Goal: Information Seeking & Learning: Understand process/instructions

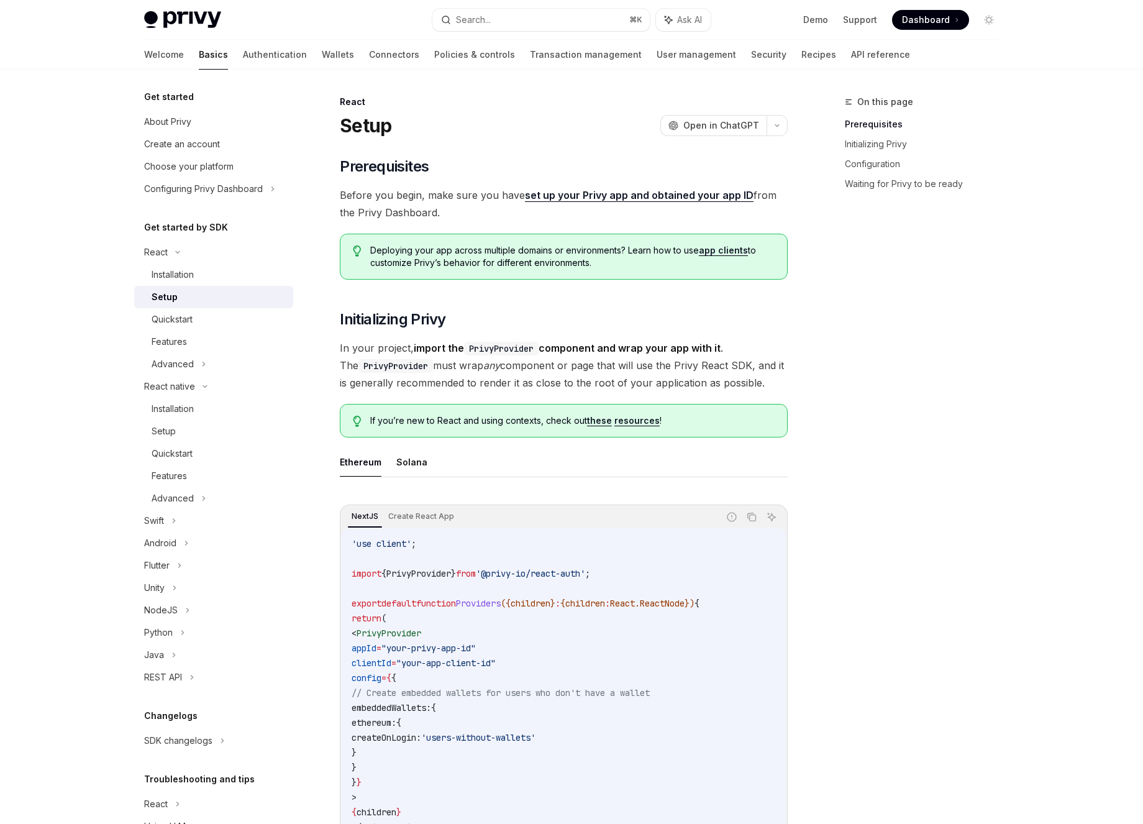
scroll to position [59, 0]
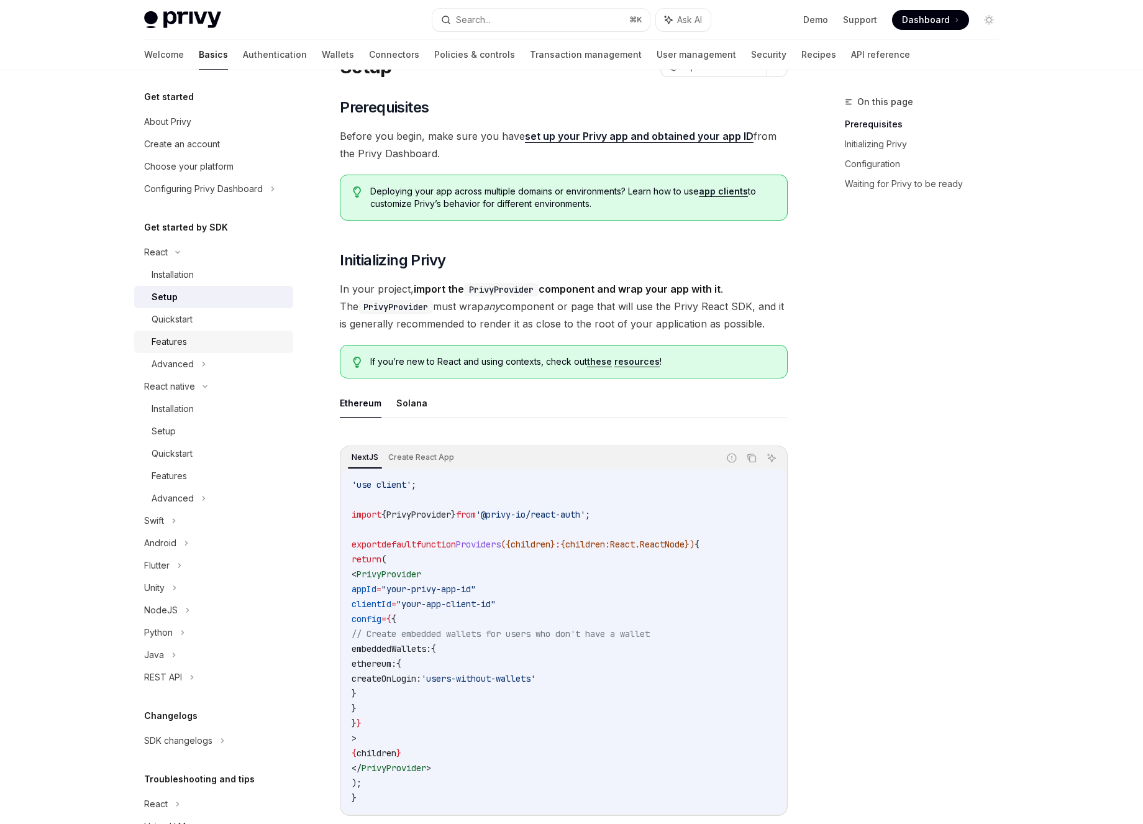
click at [199, 342] on div "Features" at bounding box center [219, 341] width 134 height 15
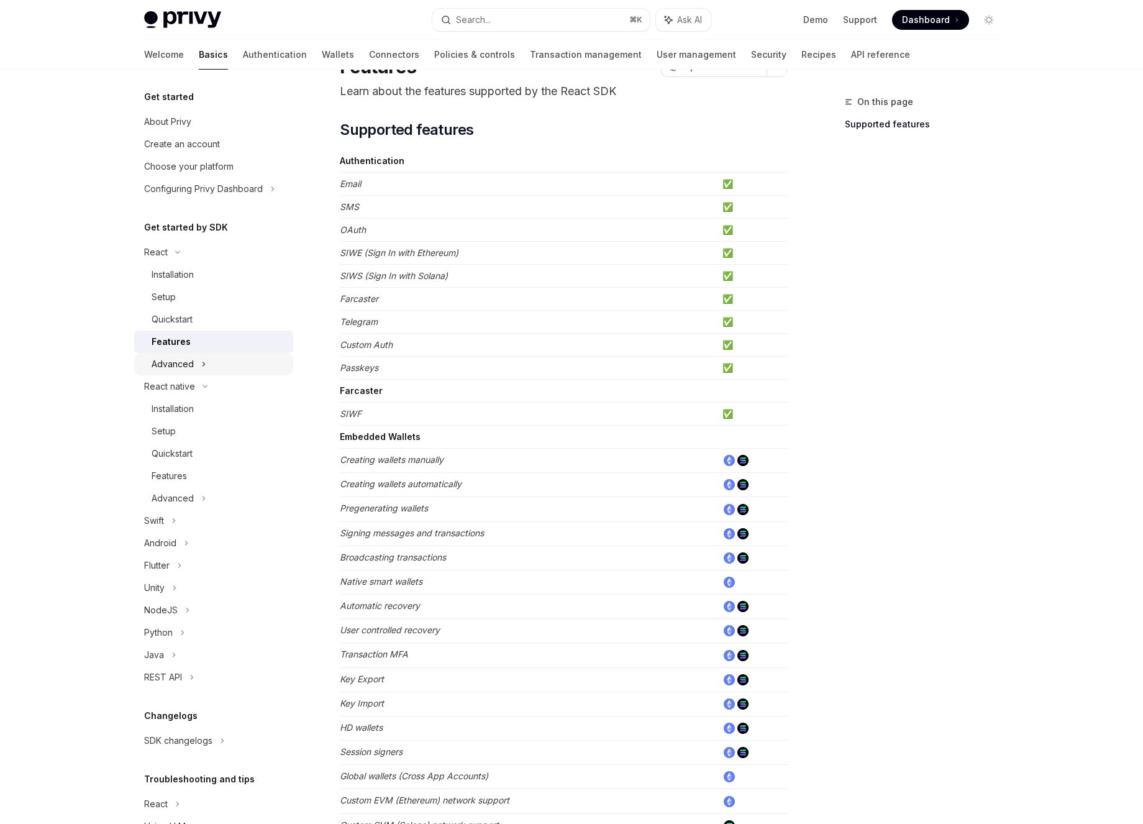
click at [211, 363] on div "Advanced" at bounding box center [213, 364] width 159 height 22
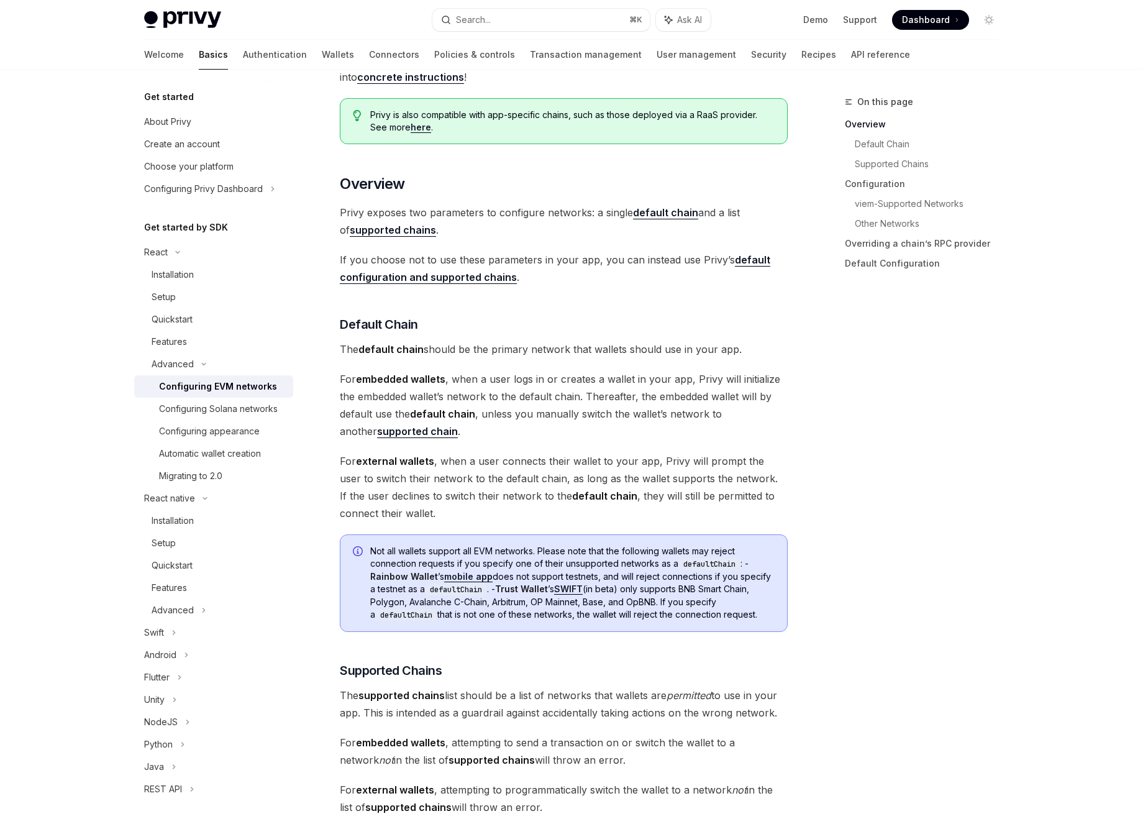
scroll to position [234, 0]
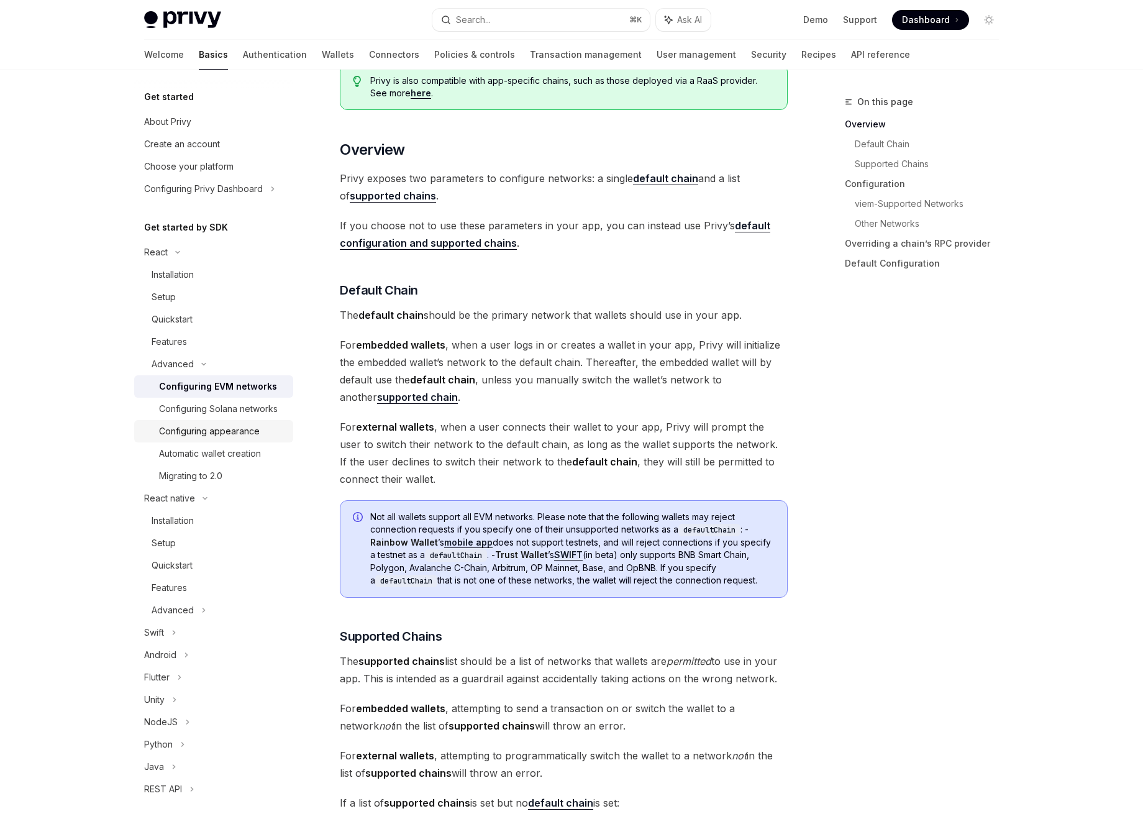
click at [226, 439] on div "Configuring appearance" at bounding box center [209, 431] width 101 height 15
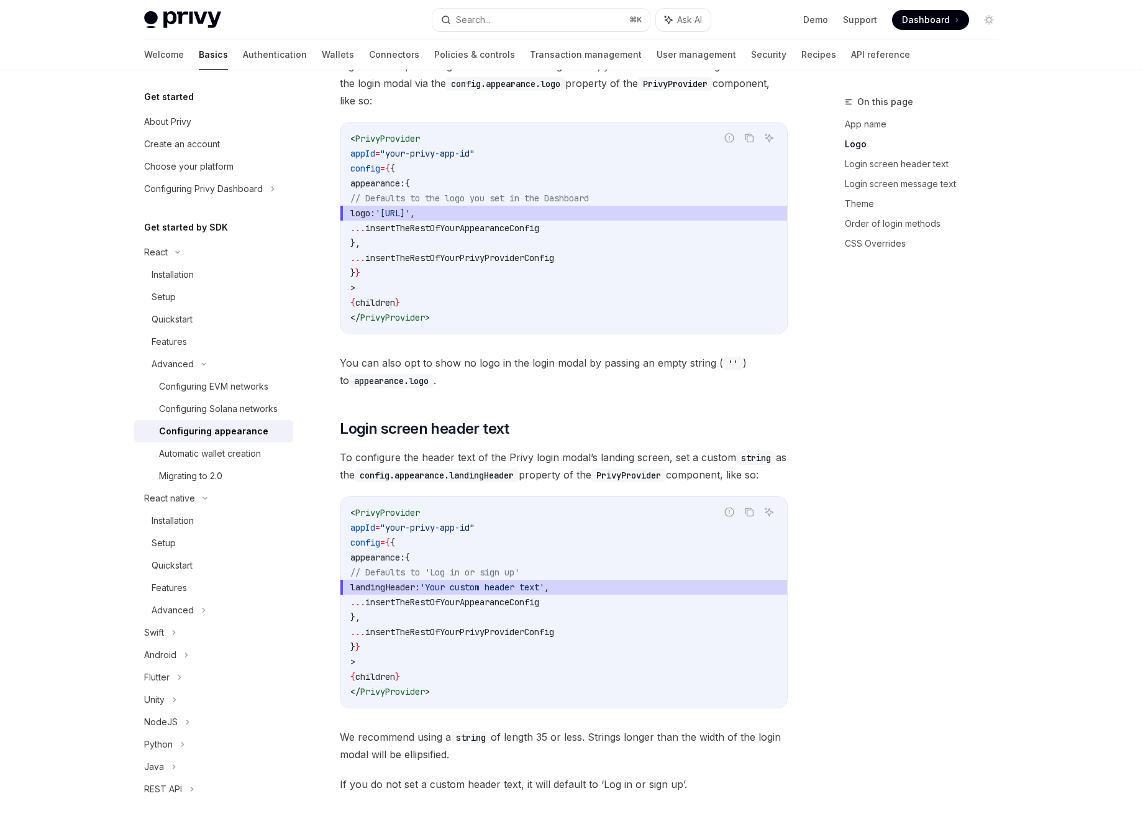
scroll to position [554, 0]
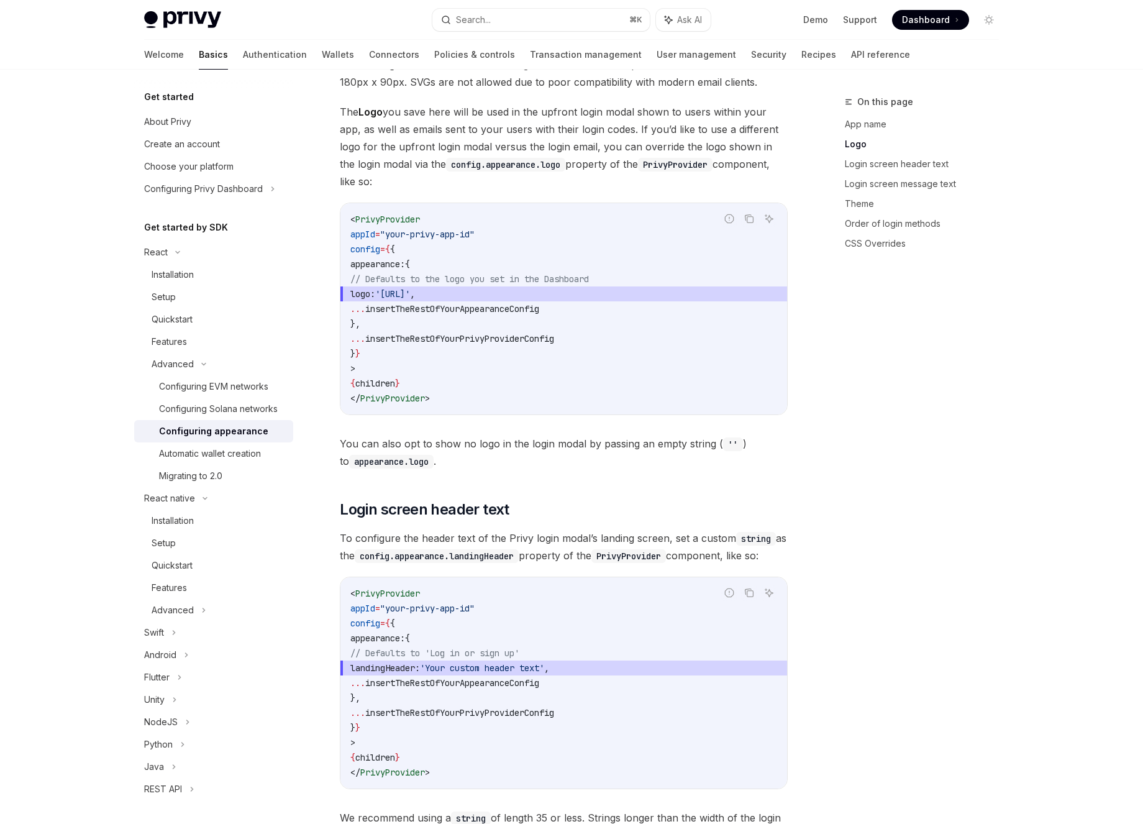
type textarea "*"
